Goal: Contribute content: Add original content to the website for others to see

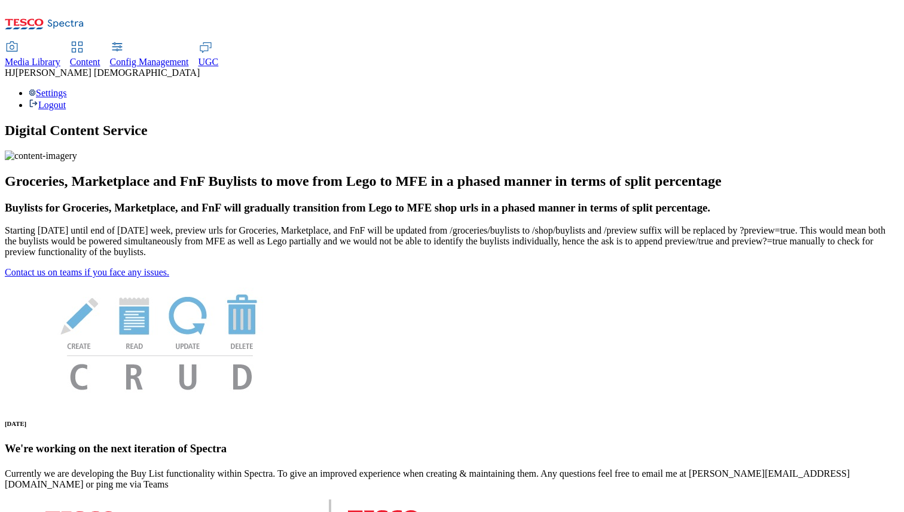
click at [60, 57] on span "Media Library" at bounding box center [33, 62] width 56 height 10
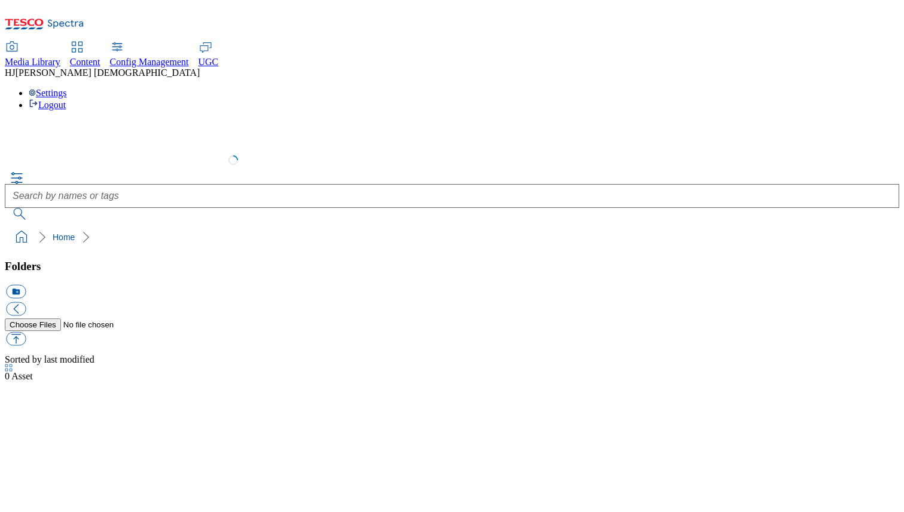
select select "flare-test"
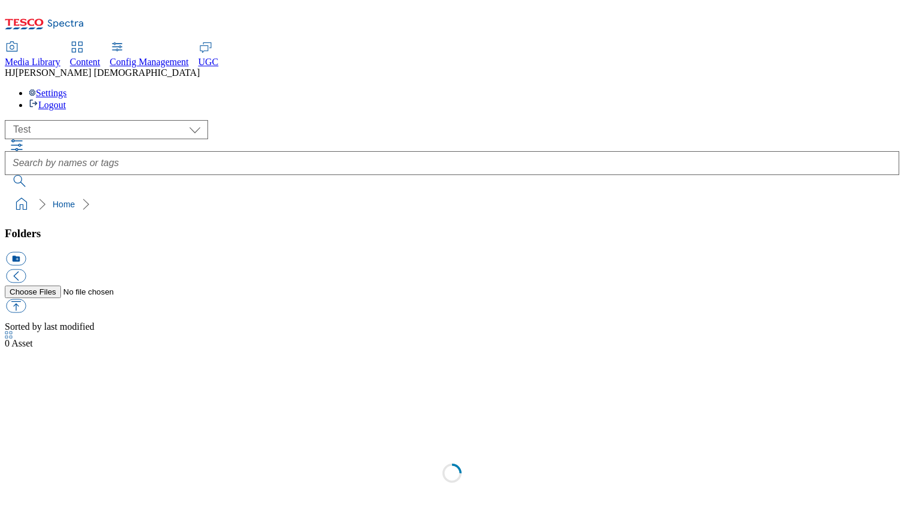
scroll to position [1, 0]
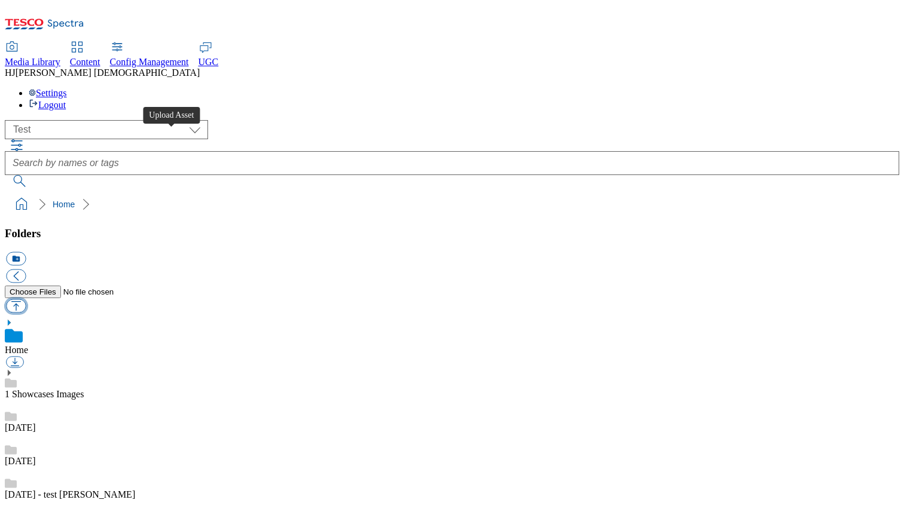
click at [26, 300] on button "button" at bounding box center [16, 307] width 20 height 14
type input "C:\fakepath\splash123.jpeg"
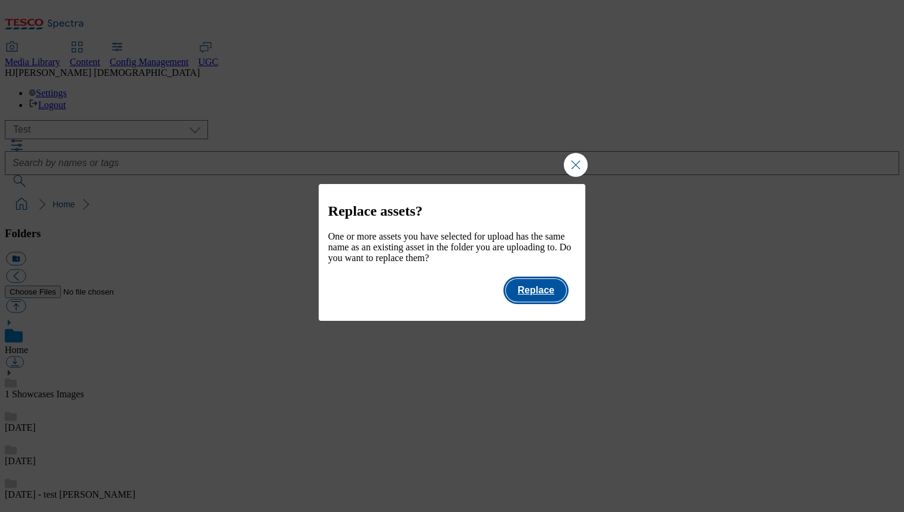
click at [540, 300] on button "Replace" at bounding box center [536, 290] width 60 height 23
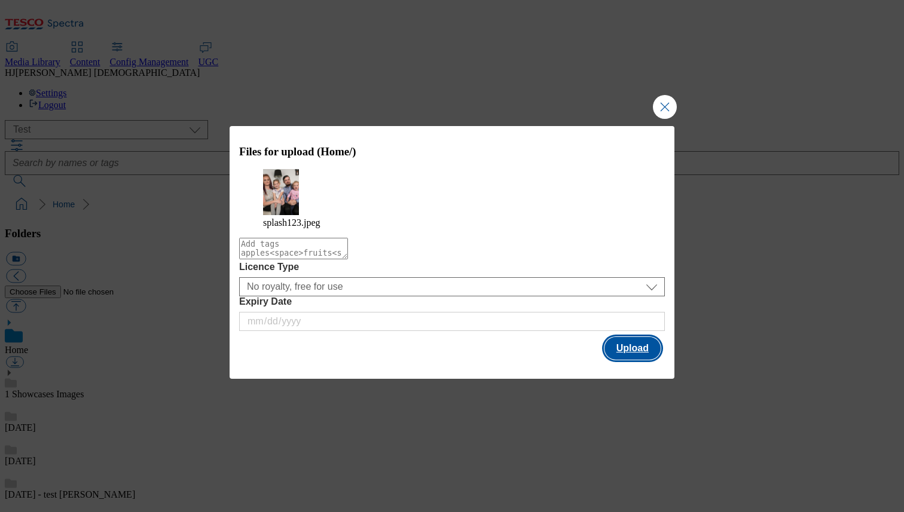
click at [634, 348] on button "Upload" at bounding box center [632, 348] width 56 height 23
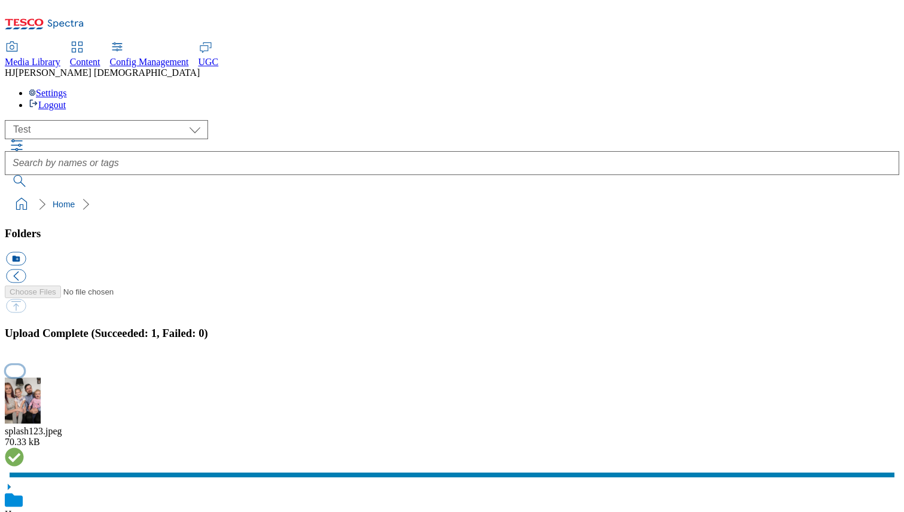
click at [24, 365] on button "button" at bounding box center [15, 370] width 18 height 11
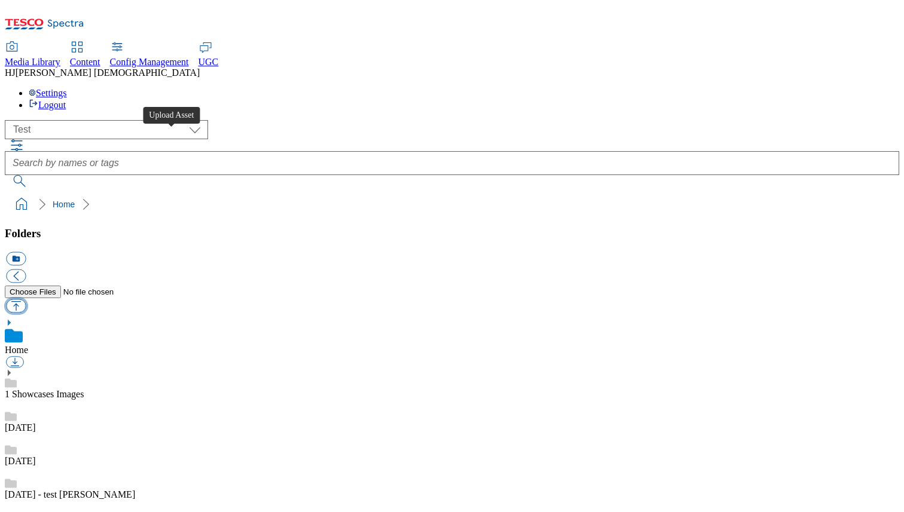
click at [26, 300] on button "button" at bounding box center [16, 307] width 20 height 14
type input "C:\fakepath\splash123.jpeg"
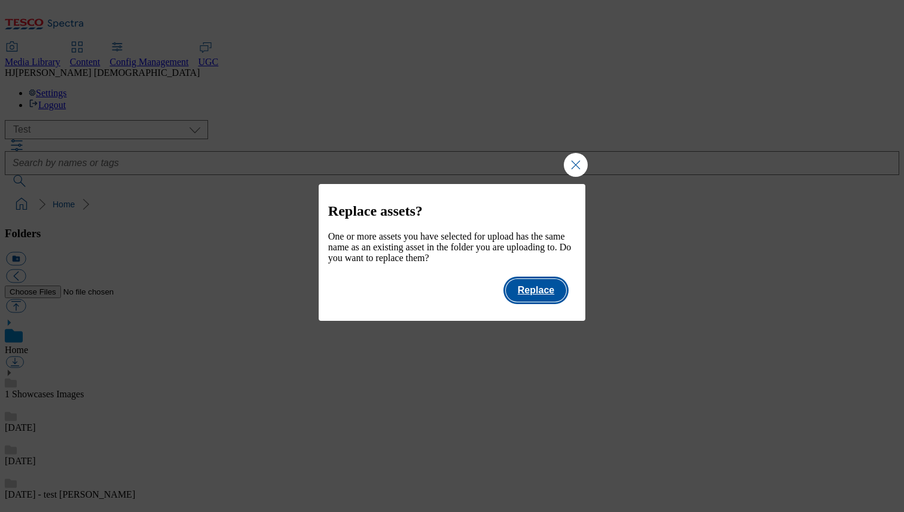
click at [536, 301] on button "Replace" at bounding box center [536, 290] width 60 height 23
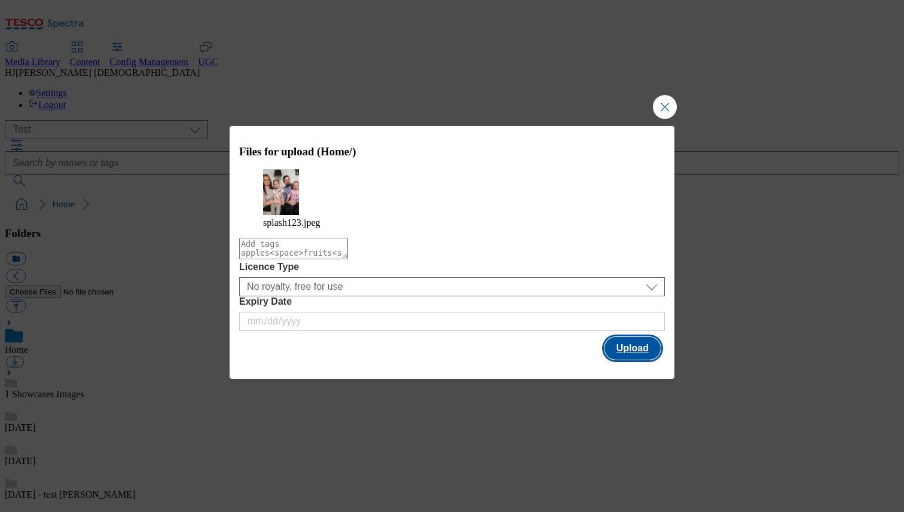
click at [637, 347] on button "Upload" at bounding box center [632, 348] width 56 height 23
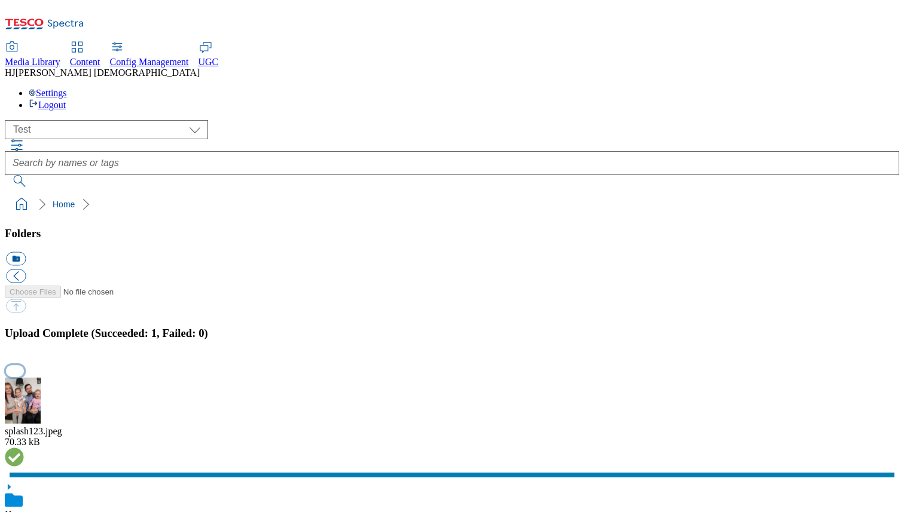
click at [24, 365] on button "button" at bounding box center [15, 370] width 18 height 11
